Goal: Obtain resource: Obtain resource

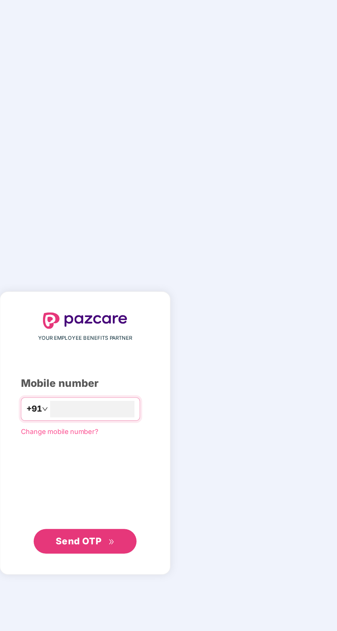
click at [187, 317] on input "number" at bounding box center [173, 311] width 56 height 11
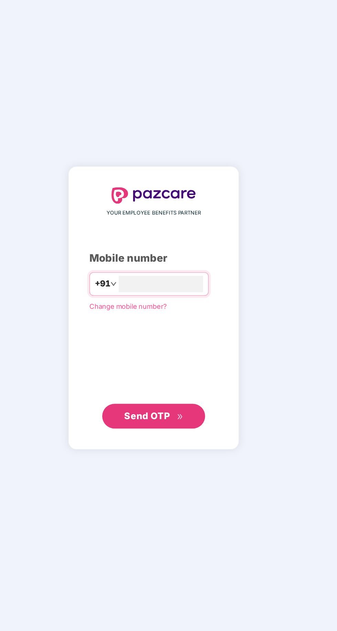
click at [185, 317] on input "number" at bounding box center [173, 311] width 56 height 11
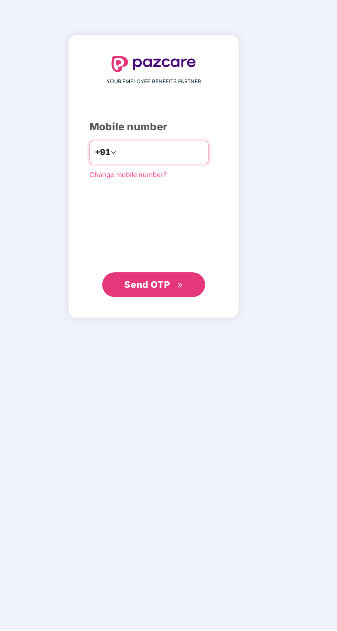
type input "**********"
click at [179, 405] on span "Send OTP" at bounding box center [169, 400] width 40 height 10
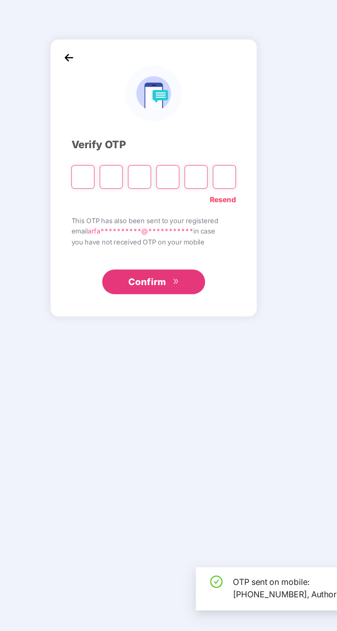
scroll to position [2, 0]
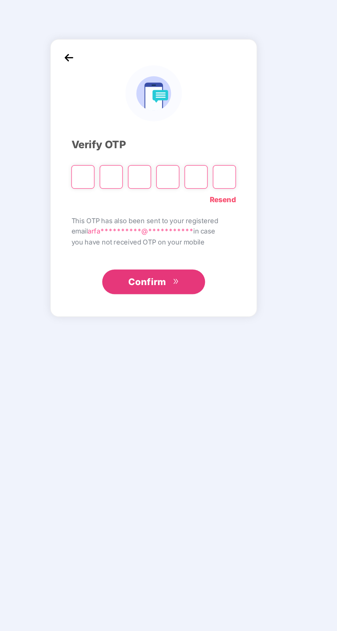
type input "*"
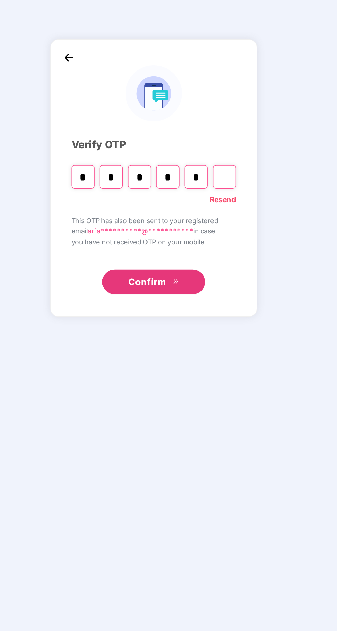
type input "*"
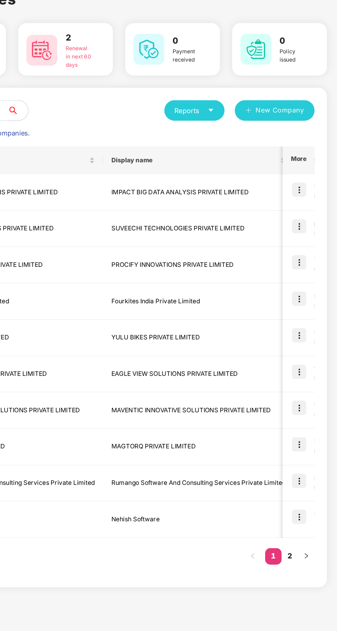
scroll to position [0, 20]
click at [315, 161] on img at bounding box center [312, 164] width 10 height 10
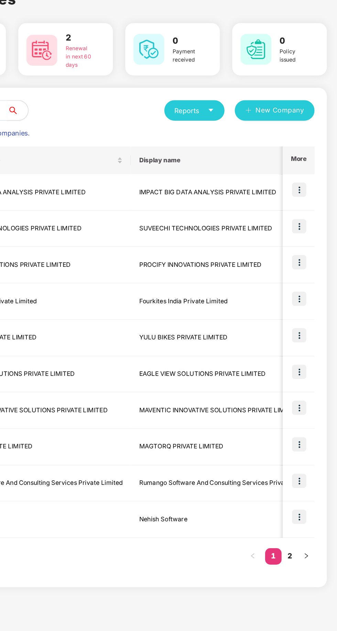
scroll to position [0, 0]
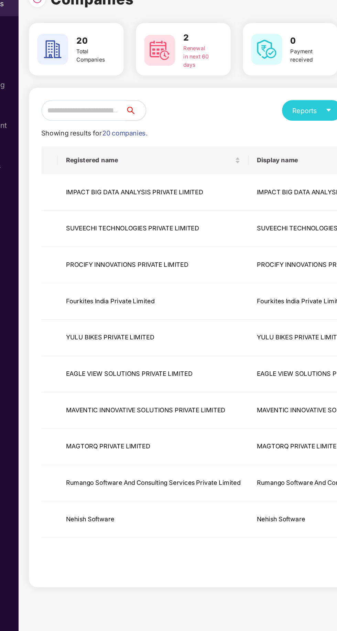
click at [140, 166] on td "IMPACT BIG DATA ANALYSIS PRIVATE LIMITED" at bounding box center [136, 165] width 128 height 24
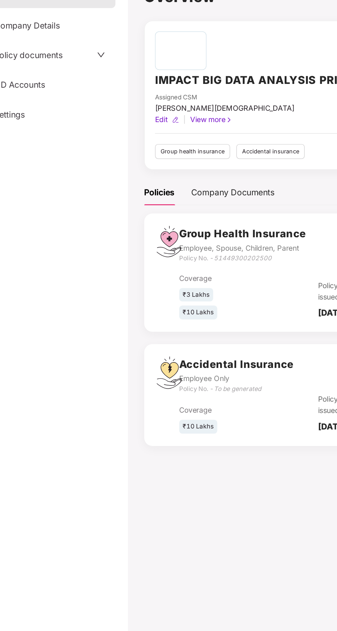
click at [203, 211] on div "Policy No. - 51449300202500" at bounding box center [195, 209] width 85 height 7
click at [200, 167] on div "Company Documents" at bounding box center [189, 165] width 56 height 9
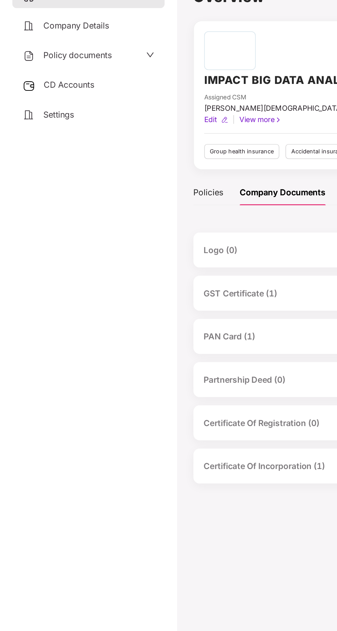
click at [41, 76] on span "Policy documents" at bounding box center [52, 73] width 46 height 7
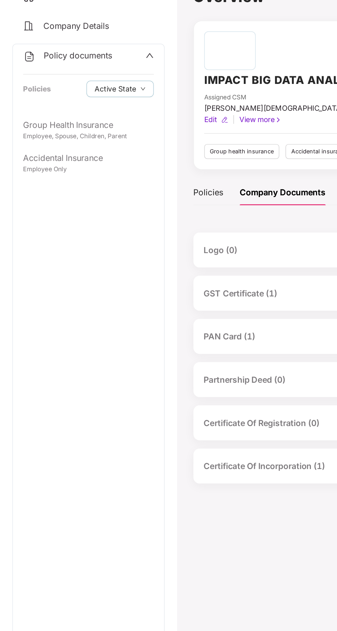
click at [34, 127] on div "Employee, Spouse, Children, Parent" at bounding box center [58, 128] width 87 height 7
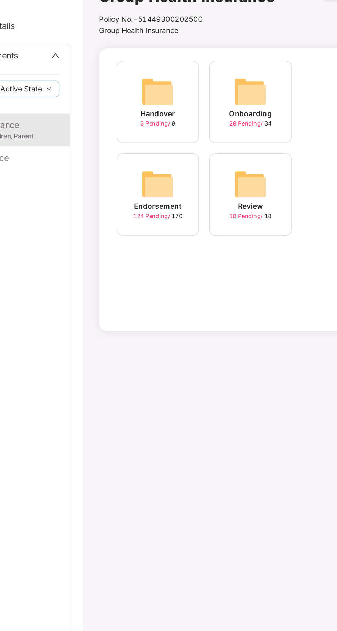
click at [226, 107] on img at bounding box center [230, 98] width 22 height 22
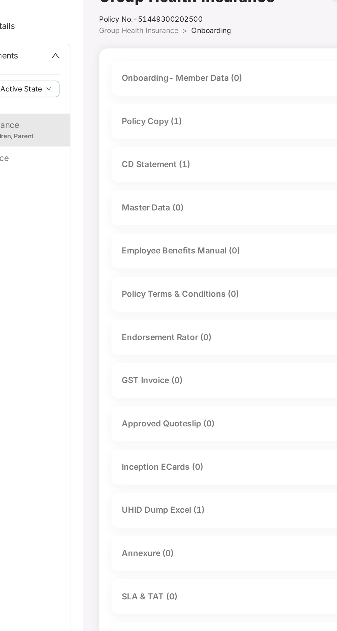
click at [195, 116] on div "Policy Copy (1)" at bounding box center [227, 118] width 166 height 10
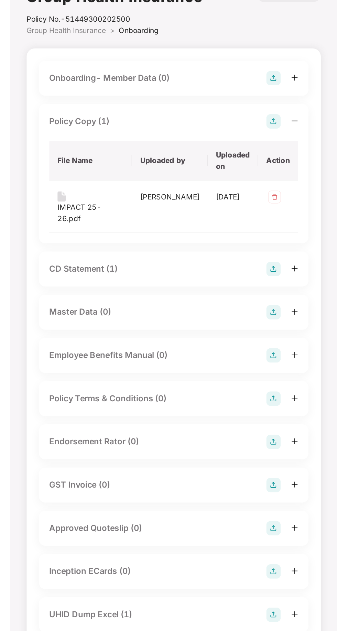
click at [178, 172] on div "IMPACT 25-26.pdf" at bounding box center [172, 179] width 44 height 15
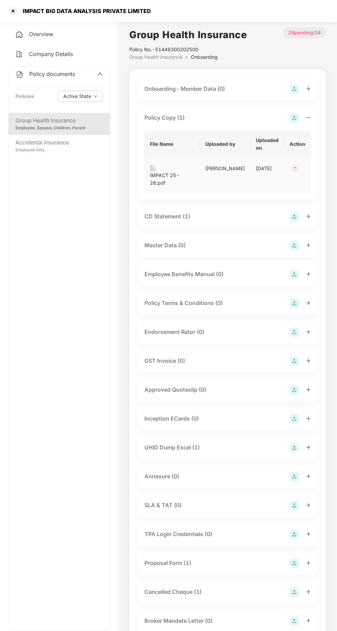
click at [12, 11] on div at bounding box center [13, 11] width 11 height 11
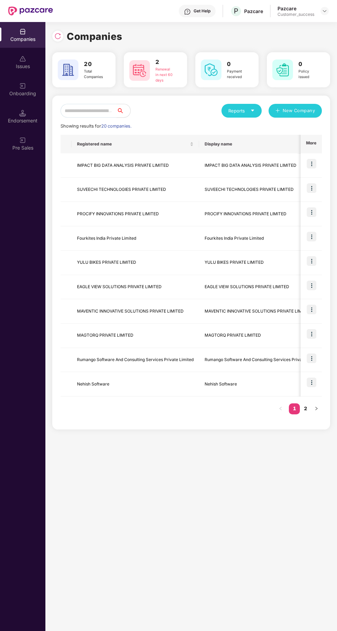
click at [117, 109] on input "text" at bounding box center [89, 111] width 56 height 14
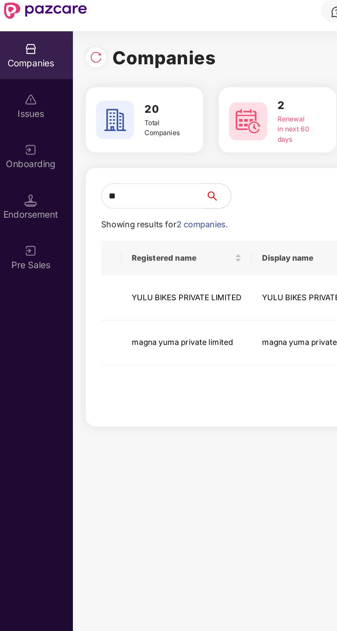
type input "***"
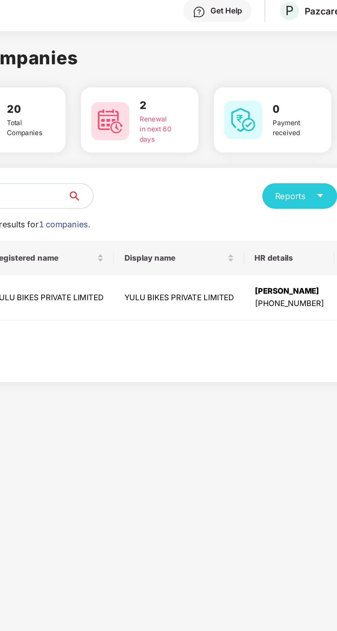
click at [125, 166] on td "YULU BIKES PRIVATE LIMITED" at bounding box center [107, 165] width 70 height 24
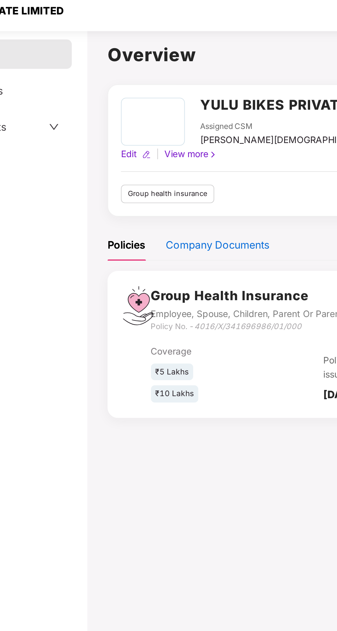
click at [199, 138] on div "Company Documents" at bounding box center [189, 137] width 56 height 9
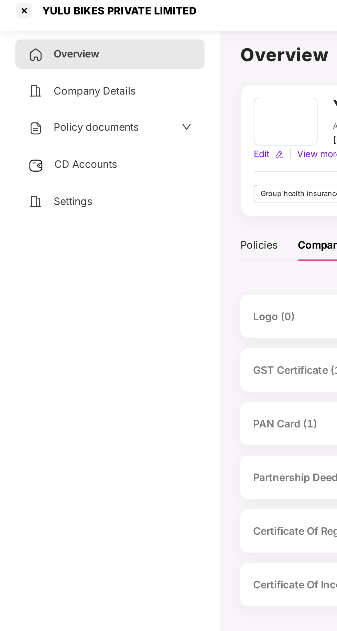
click at [43, 71] on span "Policy documents" at bounding box center [52, 73] width 46 height 7
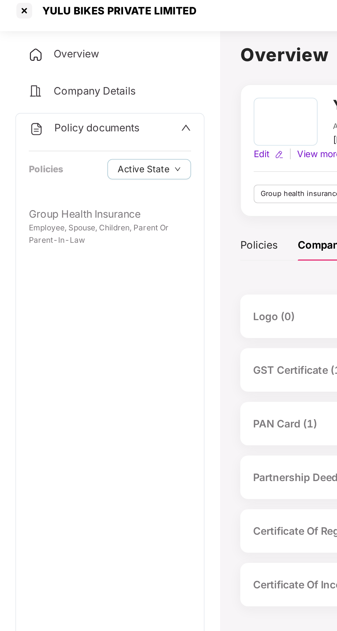
click at [33, 124] on div "Group Health Insurance" at bounding box center [58, 120] width 87 height 9
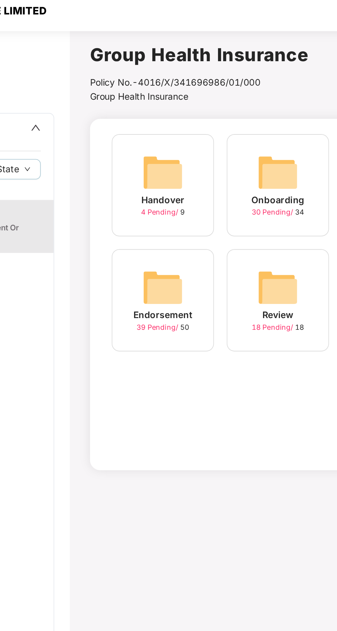
click at [233, 106] on img at bounding box center [230, 98] width 22 height 22
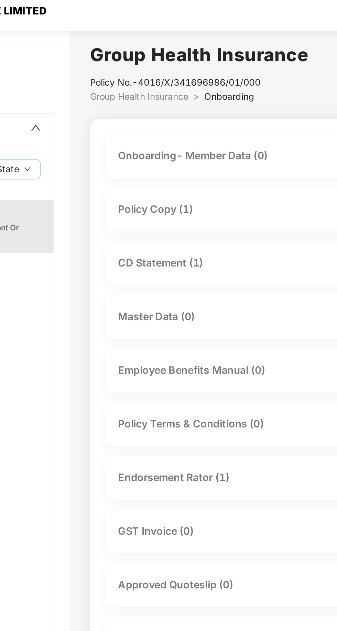
click at [177, 118] on div "Policy Copy (1)" at bounding box center [164, 117] width 40 height 9
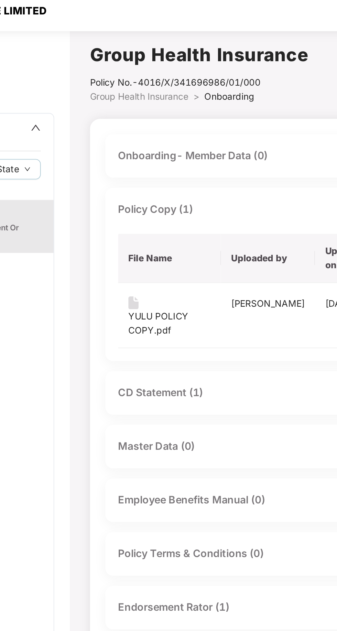
click at [180, 173] on div "YULU POLICY COPY.pdf" at bounding box center [172, 179] width 44 height 15
